Goal: Find contact information: Find contact information

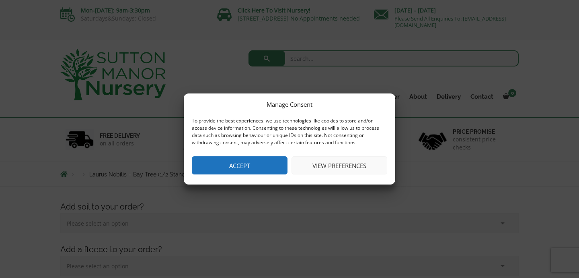
click at [251, 167] on button "Accept" at bounding box center [240, 165] width 96 height 18
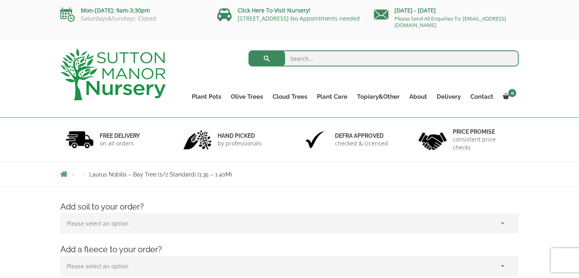
click at [310, 56] on input "search" at bounding box center [384, 58] width 271 height 16
type input "bay tree"
click at [249, 50] on button "submit" at bounding box center [267, 58] width 37 height 16
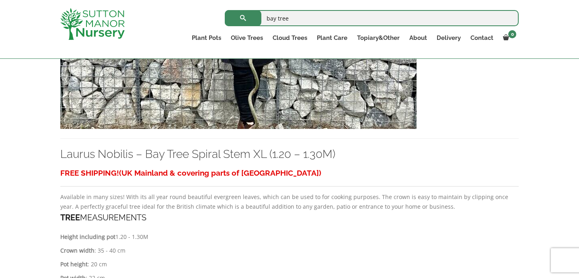
scroll to position [286, 0]
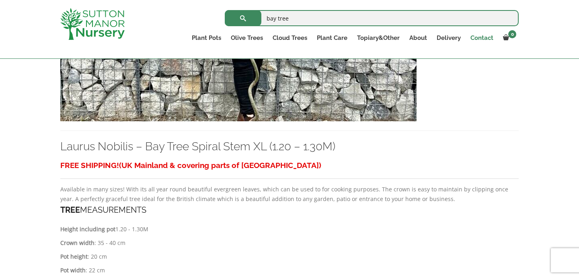
click at [483, 38] on link "Contact" at bounding box center [482, 37] width 33 height 11
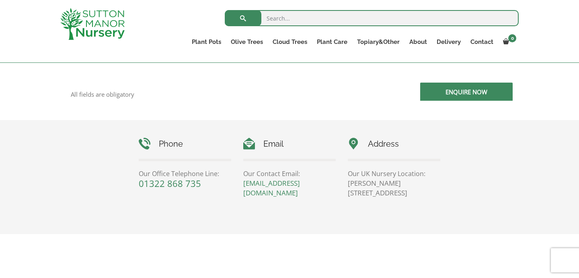
scroll to position [383, 0]
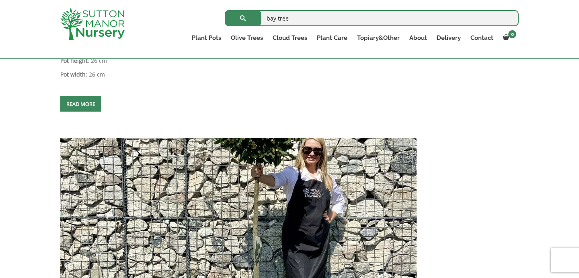
scroll to position [2613, 0]
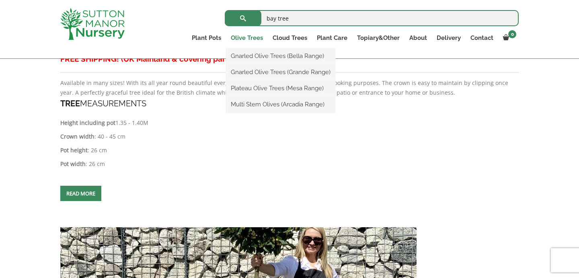
click at [243, 37] on link "Olive Trees" at bounding box center [247, 37] width 42 height 11
